Goal: Find specific page/section

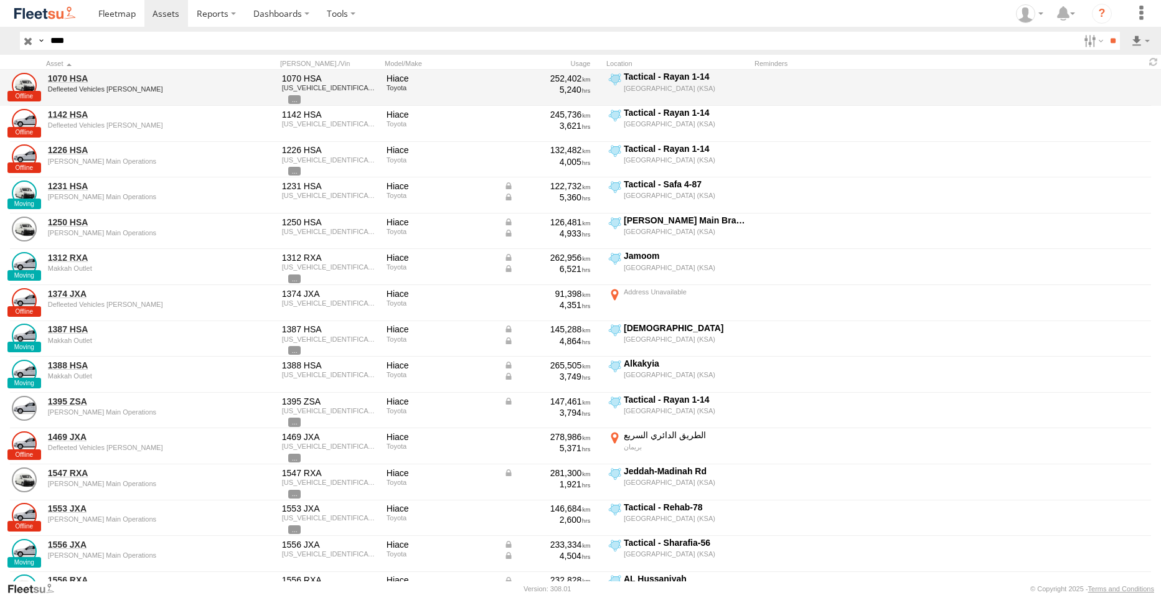
drag, startPoint x: 1107, startPoint y: 43, endPoint x: 260, endPoint y: 88, distance: 848.3
click at [1106, 44] on input "**" at bounding box center [1112, 41] width 14 height 18
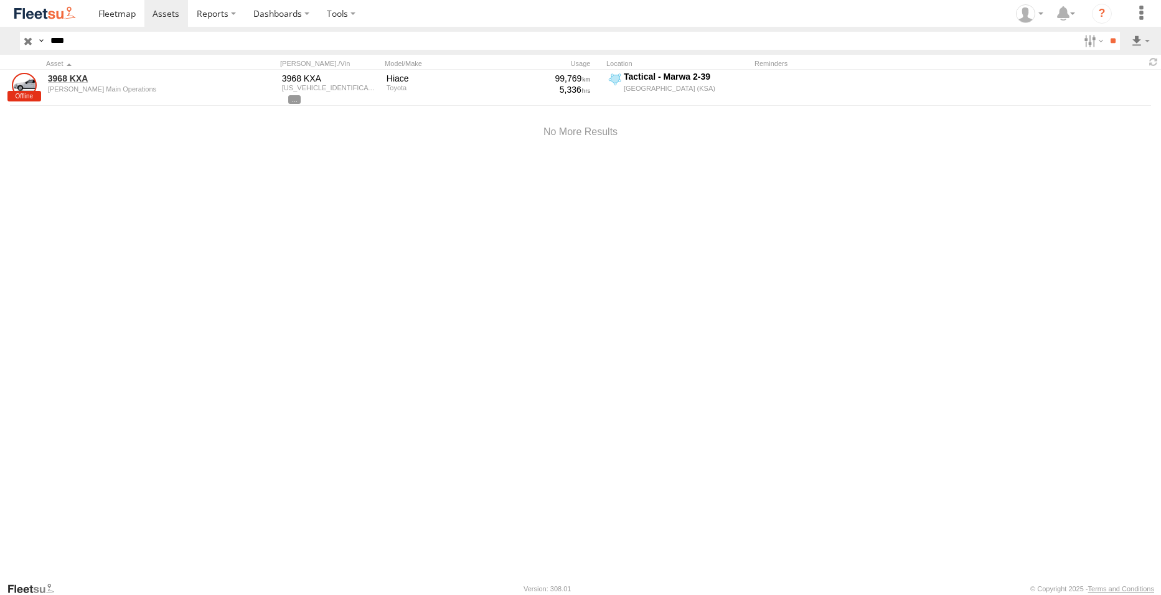
click at [108, 42] on input "****" at bounding box center [561, 41] width 1033 height 18
type input "****"
